Goal: Task Accomplishment & Management: Complete application form

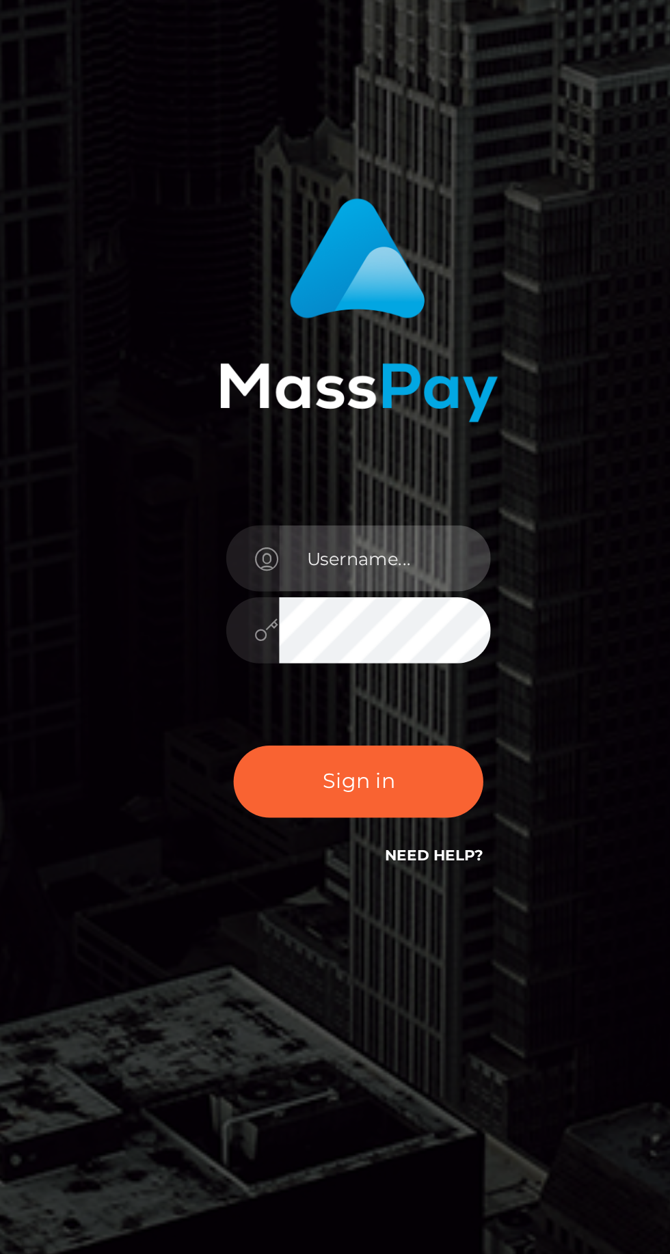
click at [330, 647] on input "text" at bounding box center [347, 631] width 98 height 31
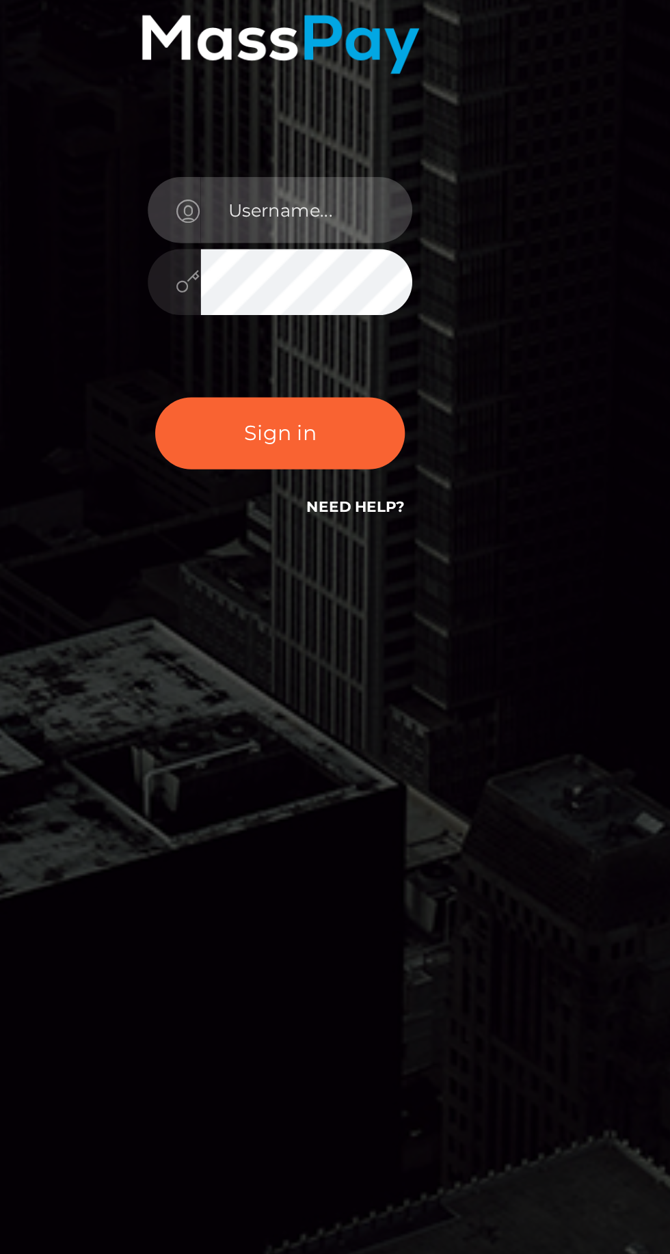
type input "c4ndacebunny"
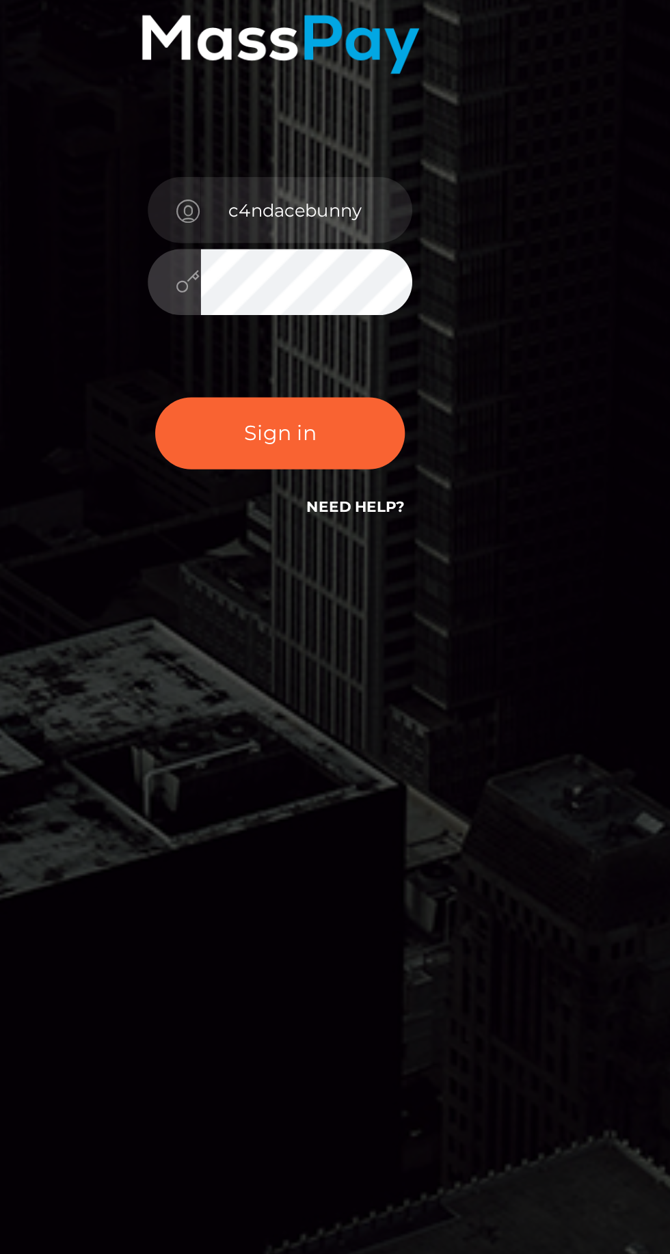
click at [221, 753] on div "c4ndacebunny" at bounding box center [335, 627] width 236 height 348
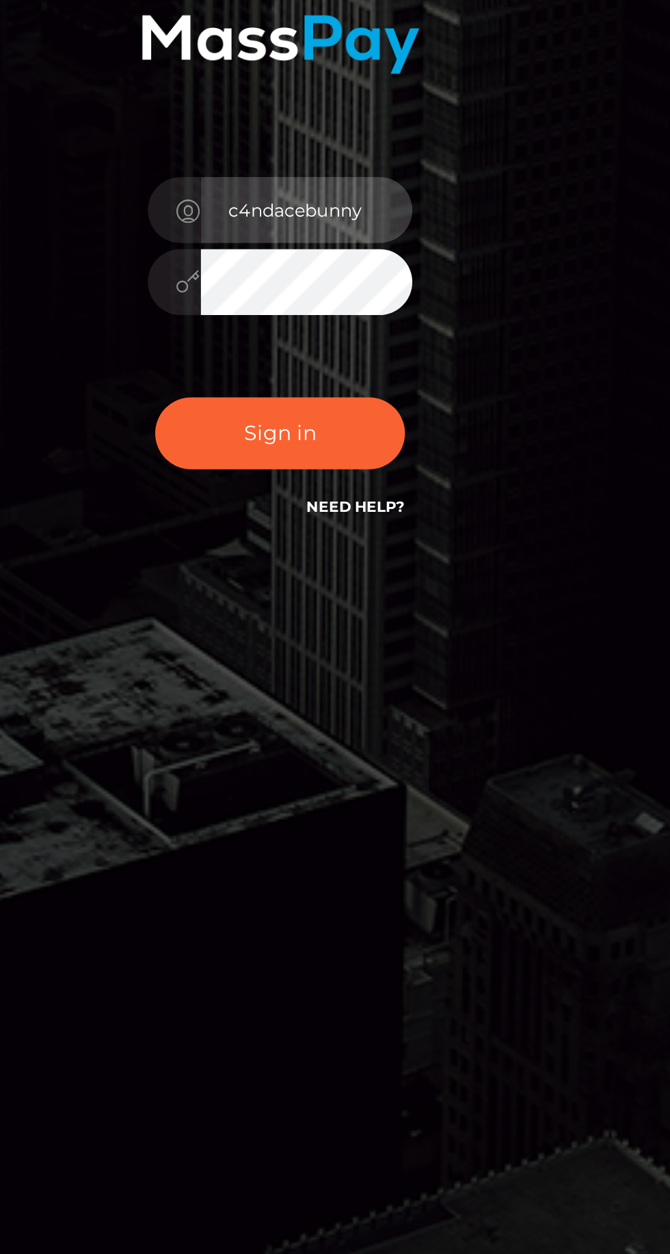
click at [361, 647] on input "c4ndacebunny" at bounding box center [347, 631] width 98 height 31
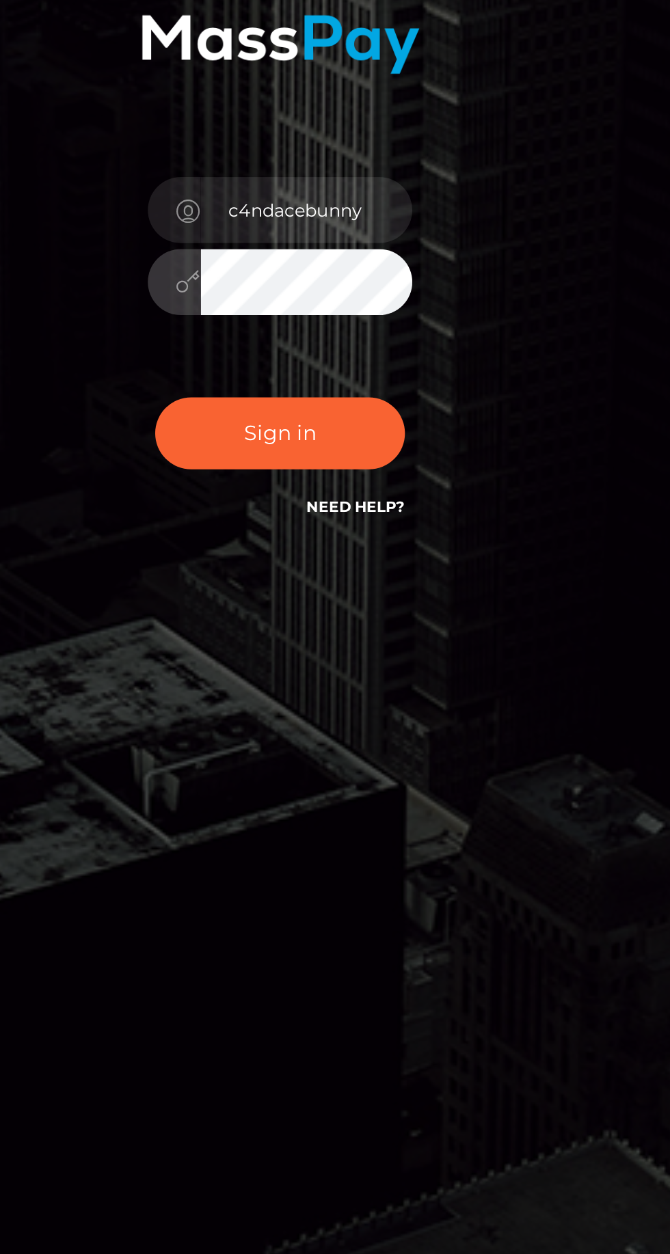
click at [245, 783] on div "c4ndacebunny Sign in" at bounding box center [335, 620] width 215 height 334
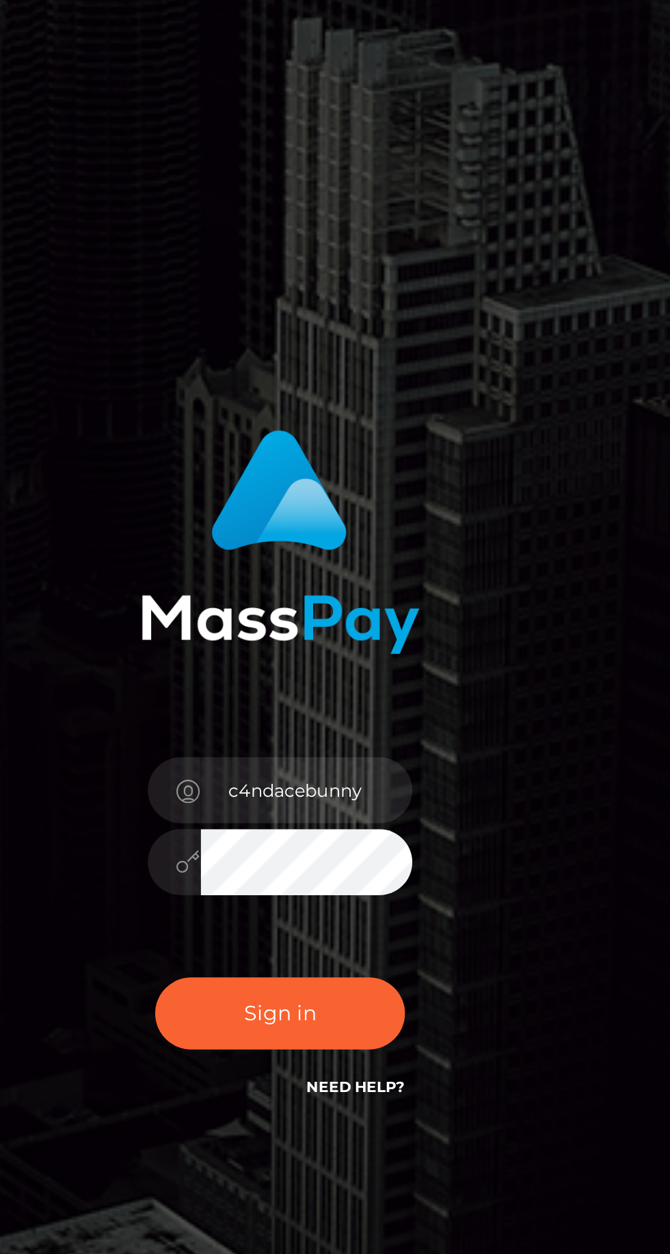
scroll to position [97, 0]
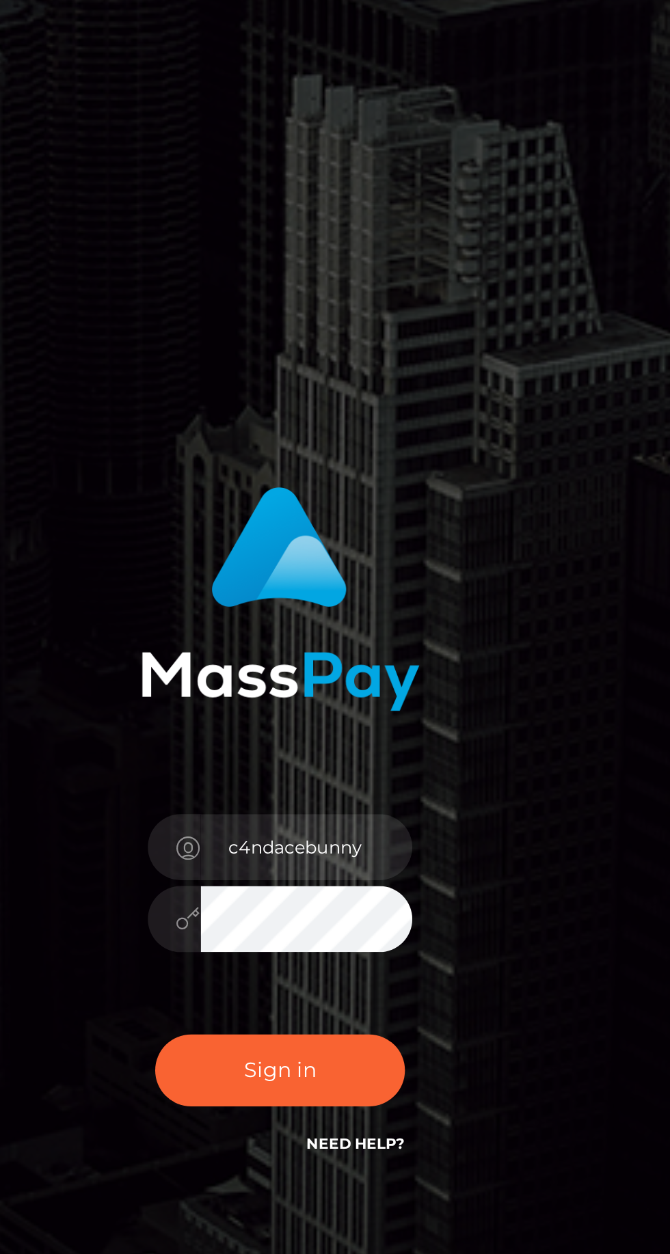
click at [385, 765] on link "Need Help?" at bounding box center [370, 769] width 46 height 9
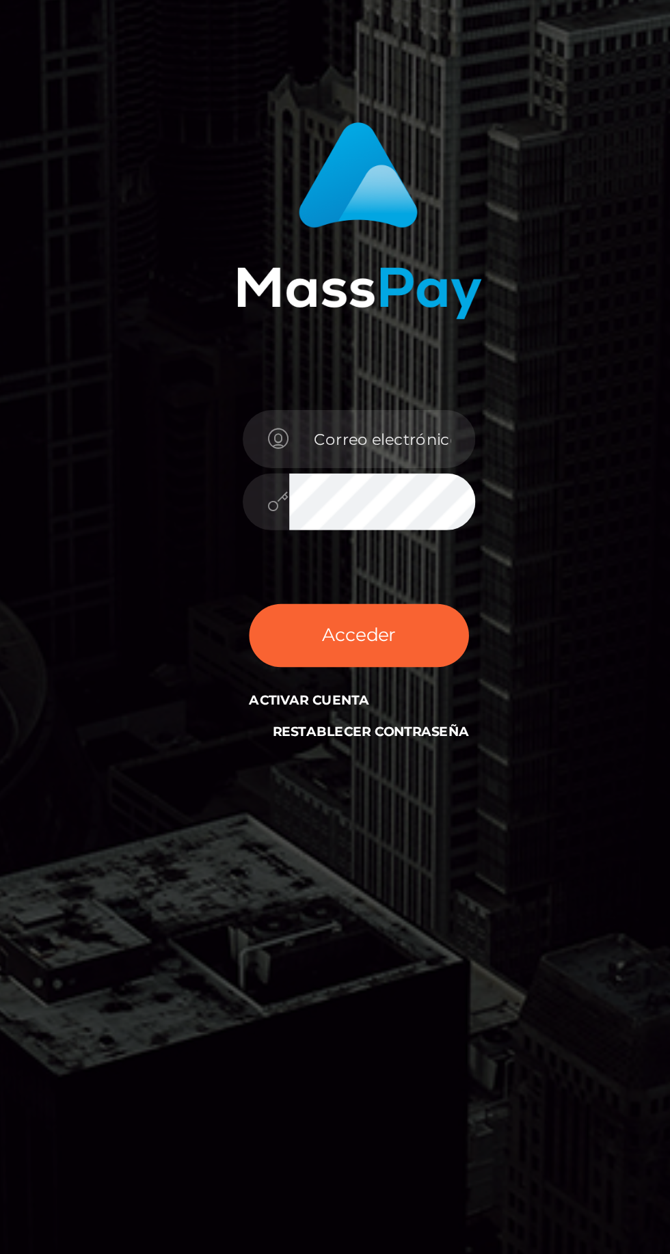
scroll to position [2, 0]
click at [328, 638] on input "email" at bounding box center [347, 623] width 98 height 31
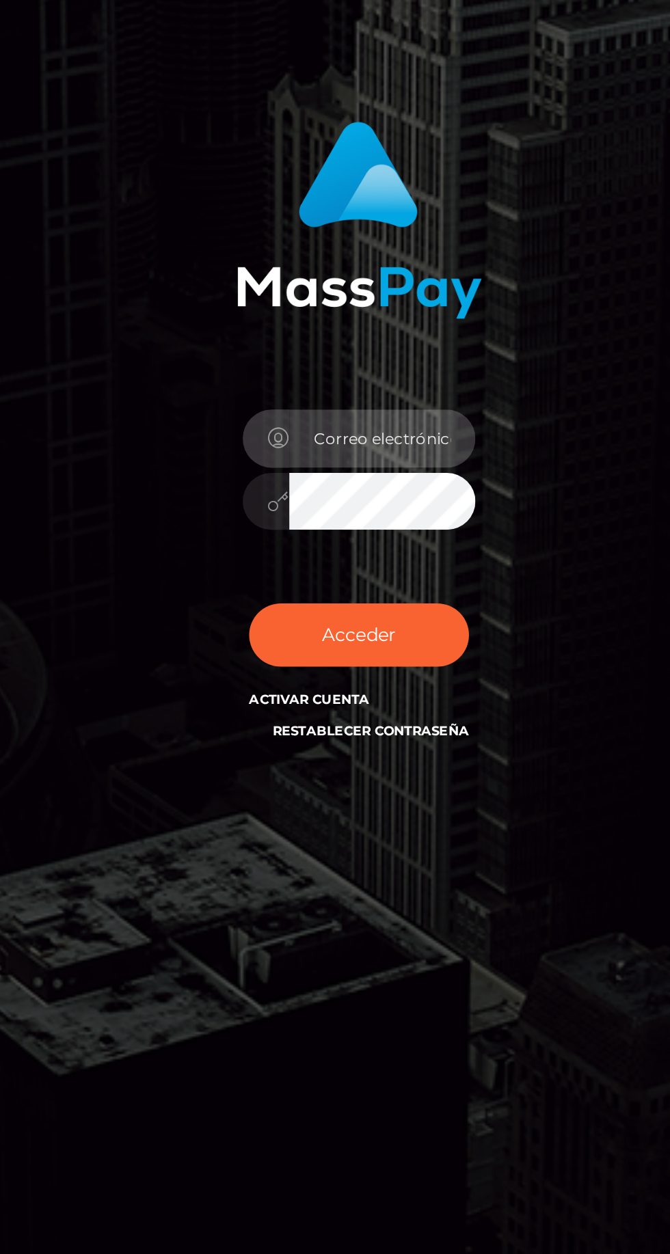
type input "[EMAIL_ADDRESS][DOMAIN_NAME]"
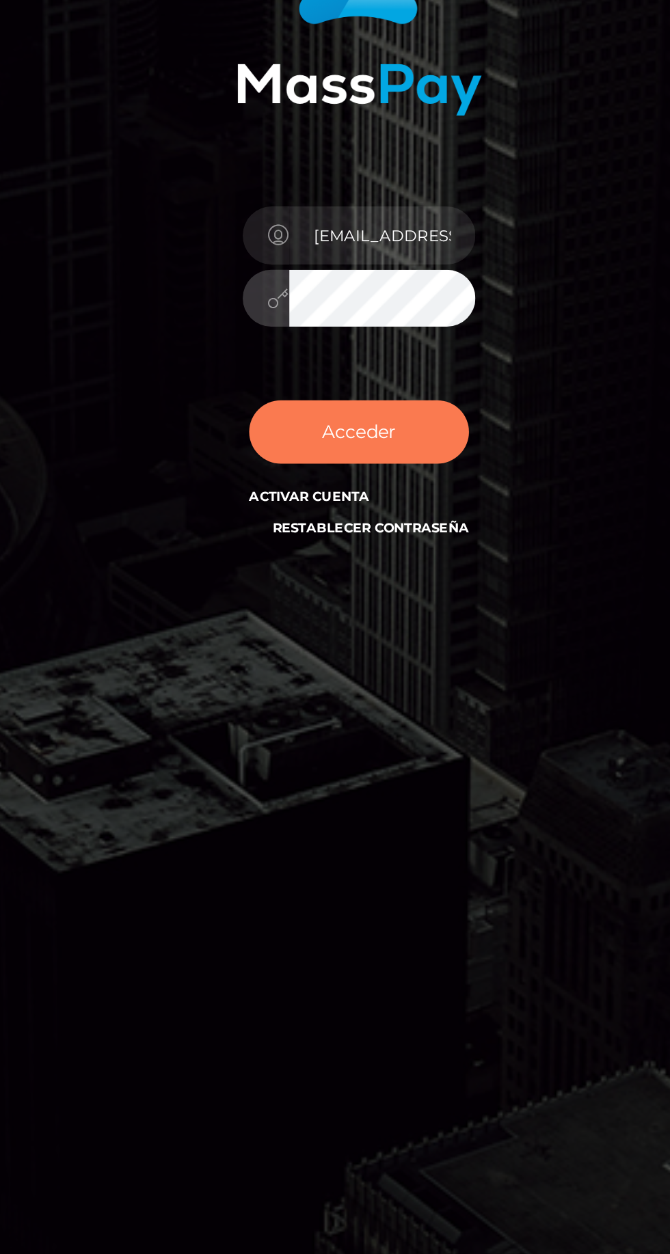
click at [323, 744] on button "Acceder" at bounding box center [335, 726] width 116 height 33
